Goal: Task Accomplishment & Management: Manage account settings

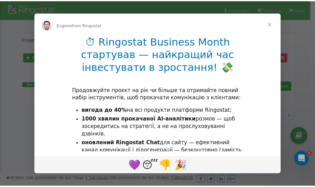
scroll to position [93, 0]
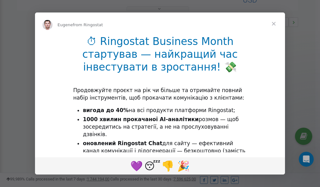
click at [275, 23] on span "Close" at bounding box center [273, 23] width 22 height 22
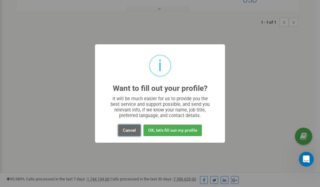
click at [130, 130] on button "Cancel" at bounding box center [129, 131] width 22 height 12
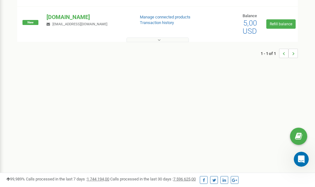
scroll to position [0, 0]
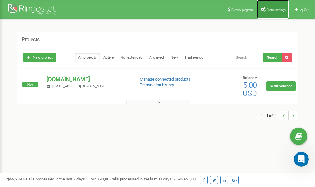
click at [275, 9] on span "Profile settings" at bounding box center [276, 9] width 19 height 3
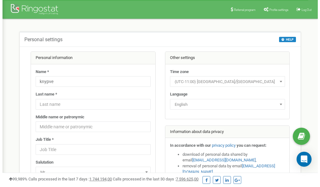
scroll to position [31, 0]
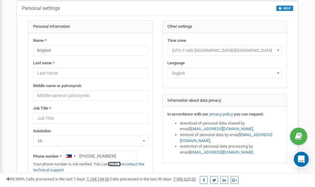
click at [117, 163] on link "verify it" at bounding box center [114, 164] width 13 height 5
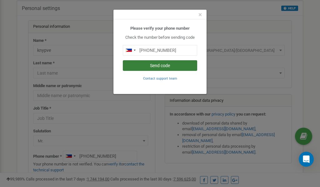
click at [155, 66] on button "Send code" at bounding box center [160, 65] width 74 height 11
